Goal: Find contact information: Find contact information

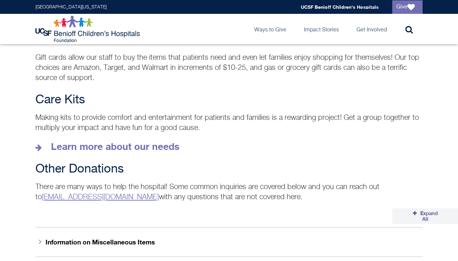
scroll to position [939, 0]
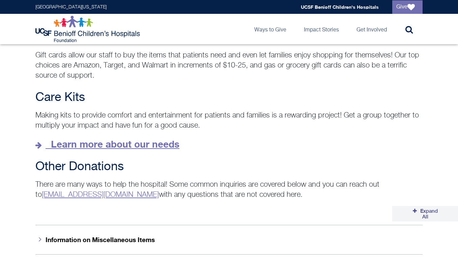
click at [171, 138] on strong "Learn more about our needs" at bounding box center [115, 143] width 129 height 11
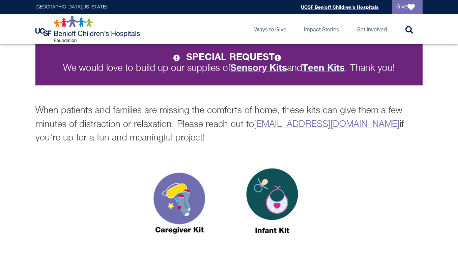
scroll to position [168, 0]
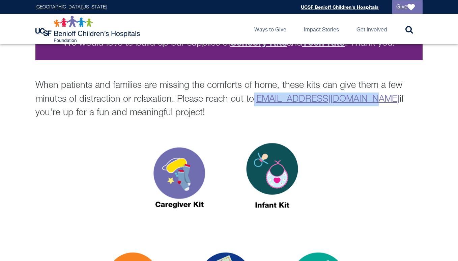
drag, startPoint x: 365, startPoint y: 98, endPoint x: 254, endPoint y: 97, distance: 110.4
click at [254, 97] on p "When patients and families are missing the comforts of home, these kits can giv…" at bounding box center [229, 99] width 388 height 41
copy link "[EMAIL_ADDRESS][DOMAIN_NAME]"
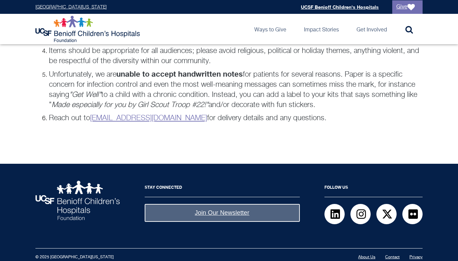
scroll to position [554, 0]
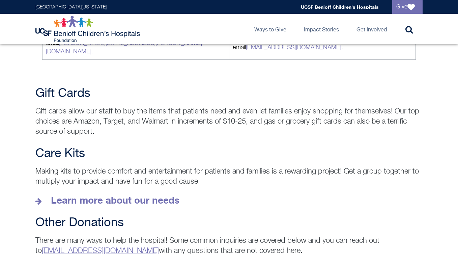
scroll to position [889, 0]
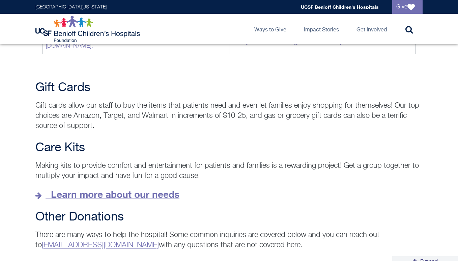
click at [156, 189] on strong "Learn more about our needs" at bounding box center [115, 194] width 129 height 11
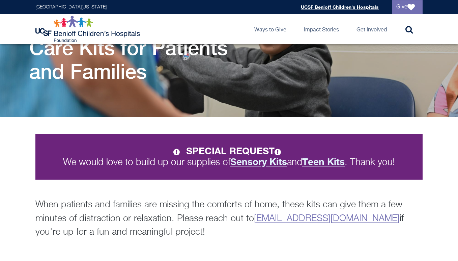
scroll to position [42, 0]
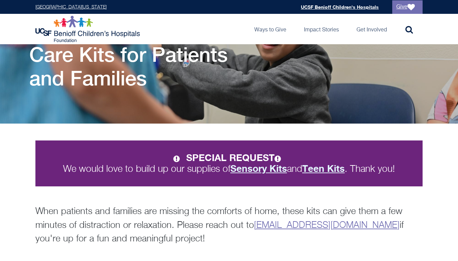
click at [258, 168] on strong "Sensory Kits" at bounding box center [259, 168] width 57 height 11
